Goal: Go to known website: Access a specific website the user already knows

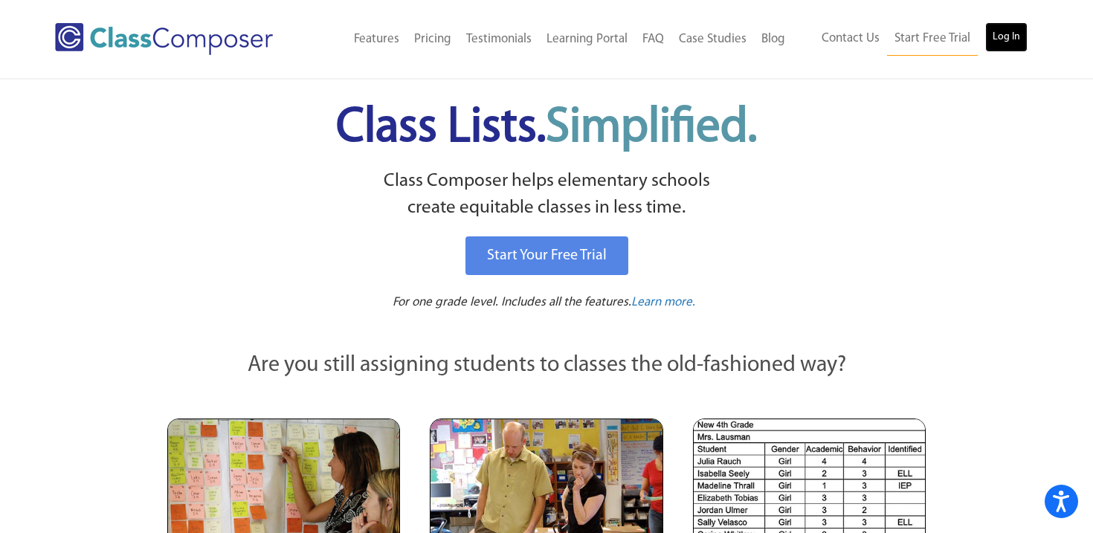
click at [1009, 33] on link "Log In" at bounding box center [1007, 37] width 42 height 30
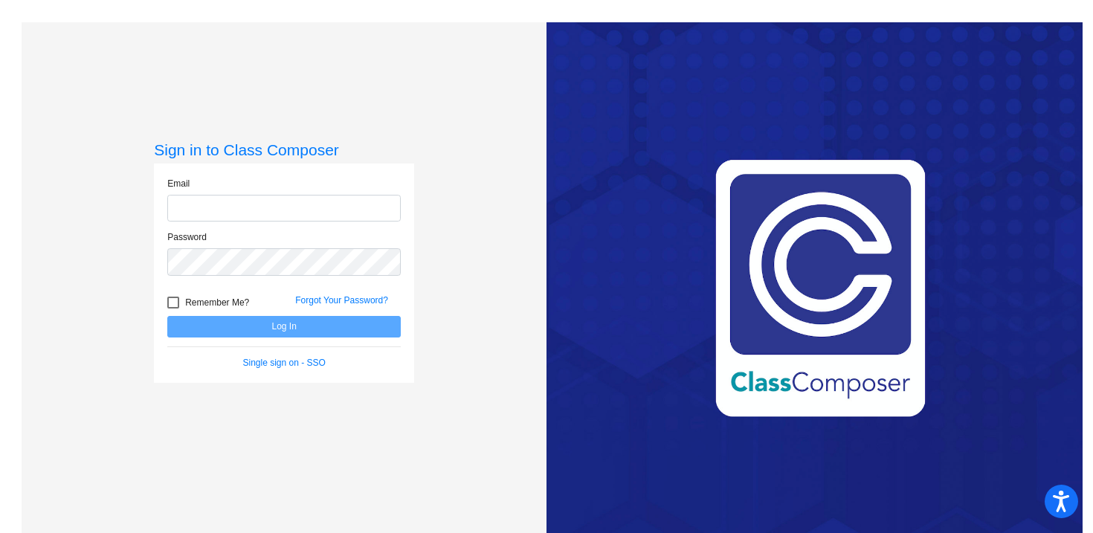
type input "[EMAIL_ADDRESS][DOMAIN_NAME]"
click at [263, 331] on button "Log In" at bounding box center [284, 327] width 234 height 22
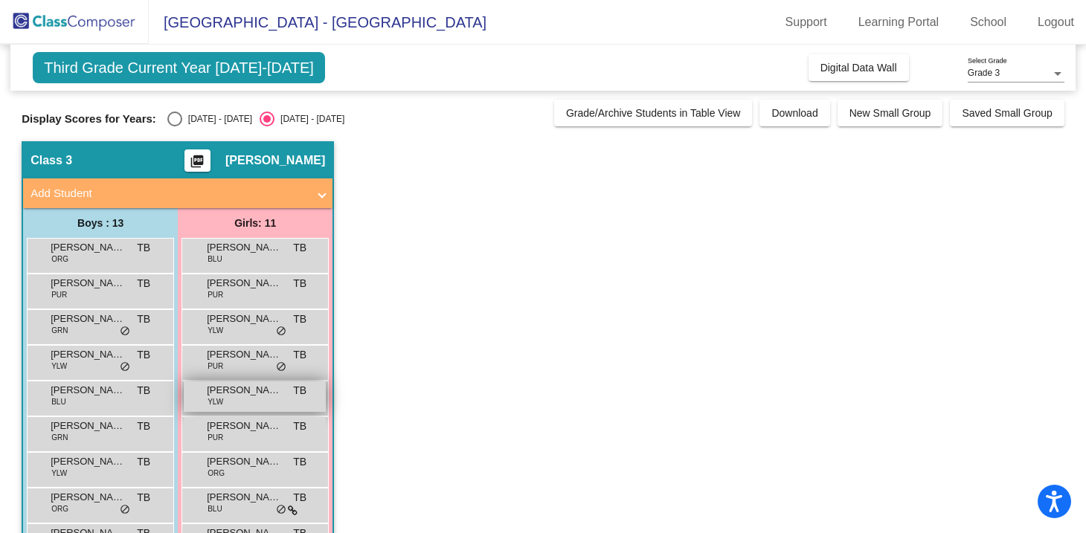
scroll to position [15, 0]
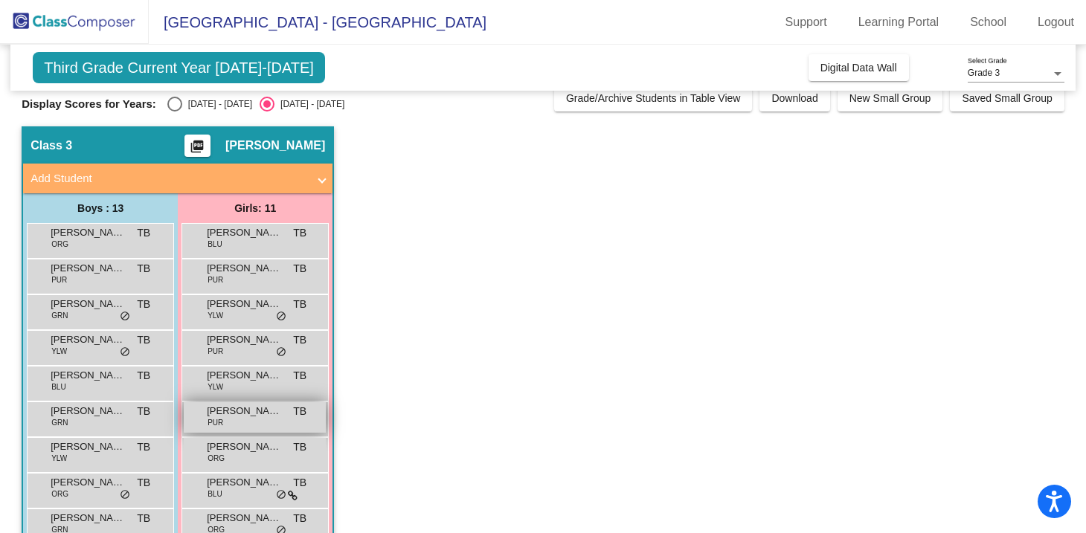
click at [250, 415] on span "Elle Rath" at bounding box center [244, 411] width 74 height 15
